Goal: Navigation & Orientation: Find specific page/section

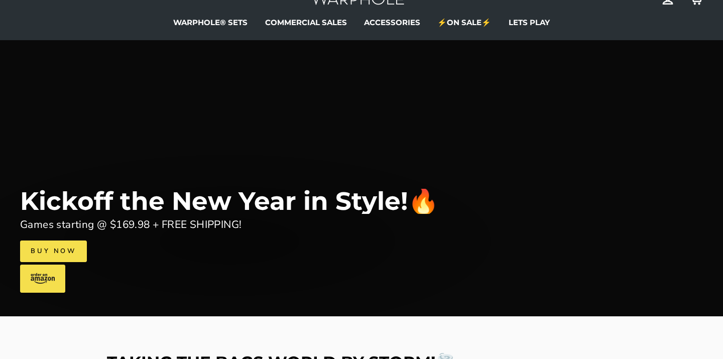
scroll to position [63, 0]
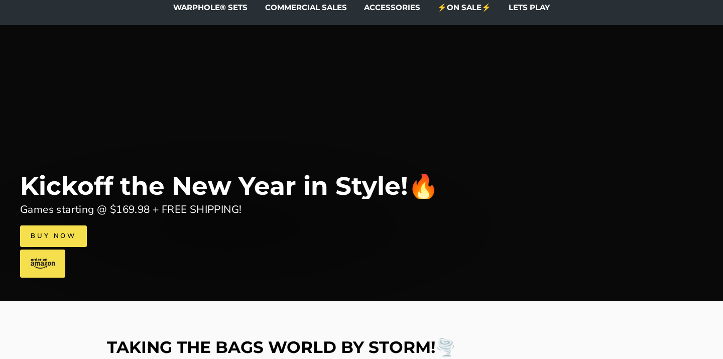
click at [44, 263] on link at bounding box center [42, 264] width 45 height 28
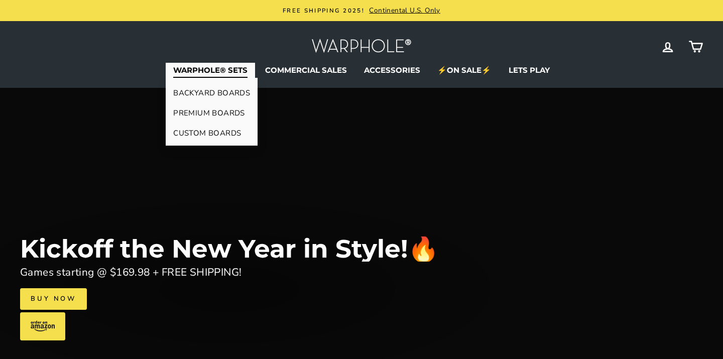
click at [213, 90] on link "BACKYARD BOARDS" at bounding box center [212, 93] width 92 height 20
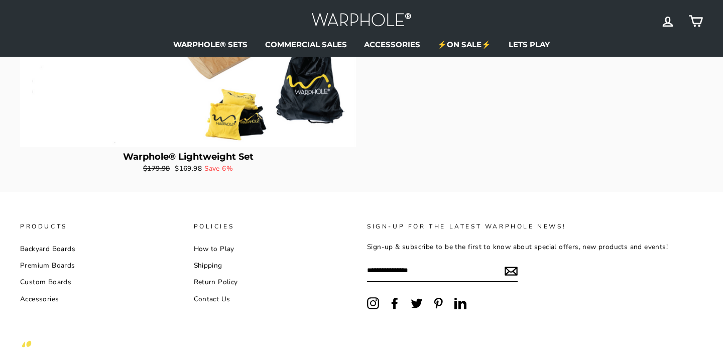
scroll to position [375, 0]
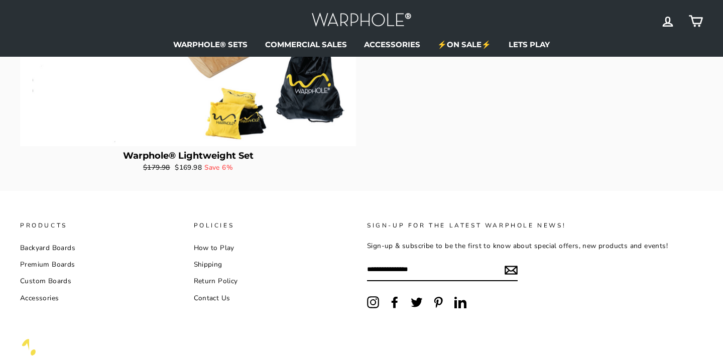
click at [35, 279] on link "Custom Boards" at bounding box center [45, 281] width 51 height 15
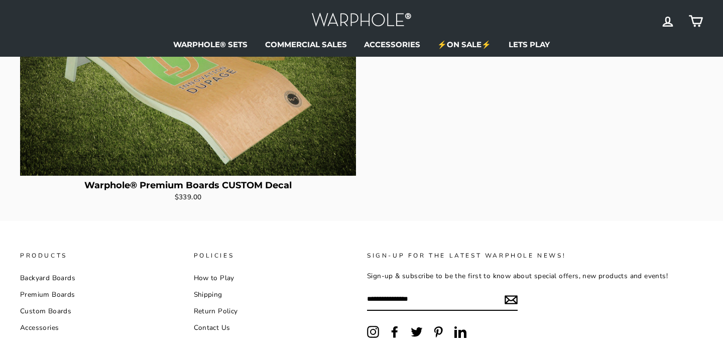
scroll to position [359, 0]
click at [39, 292] on link "Premium Boards" at bounding box center [47, 294] width 55 height 15
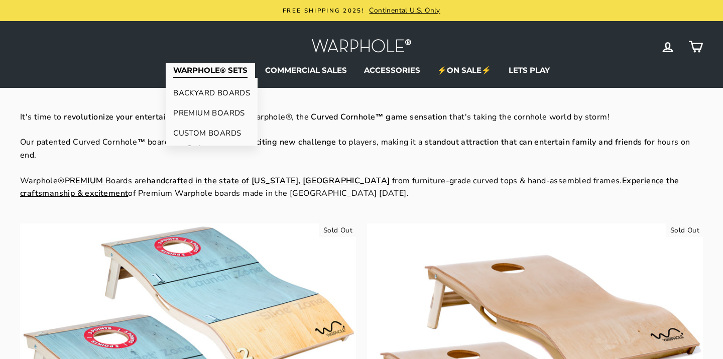
click at [197, 70] on link "WARPHOLE® SETS" at bounding box center [210, 70] width 89 height 15
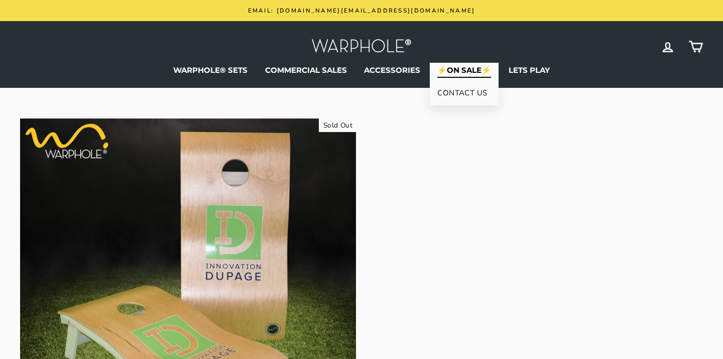
click at [467, 92] on link "CONTACT US" at bounding box center [464, 93] width 69 height 20
